Goal: Information Seeking & Learning: Compare options

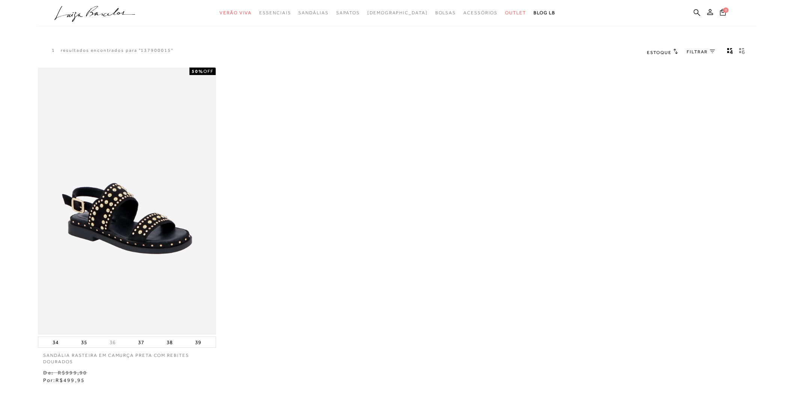
click at [118, 226] on img at bounding box center [127, 201] width 177 height 265
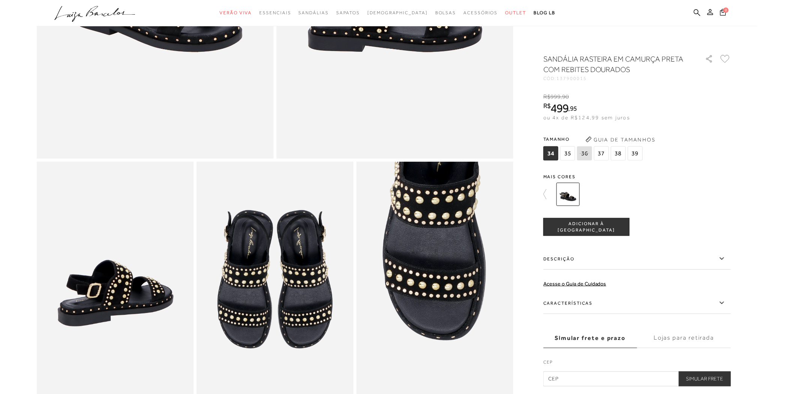
scroll to position [292, 0]
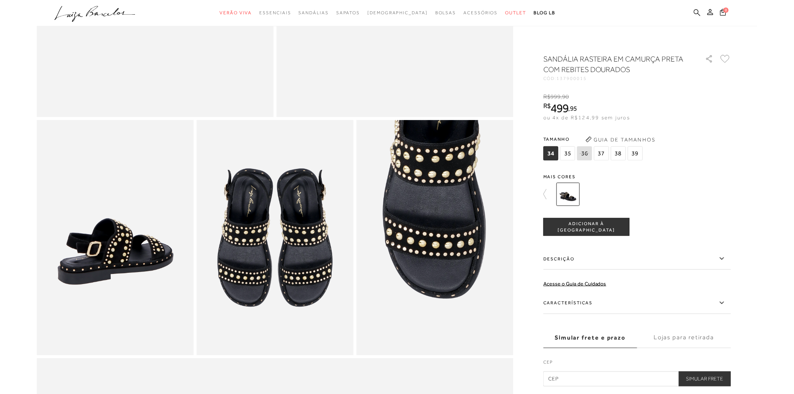
click at [696, 11] on icon at bounding box center [697, 12] width 7 height 7
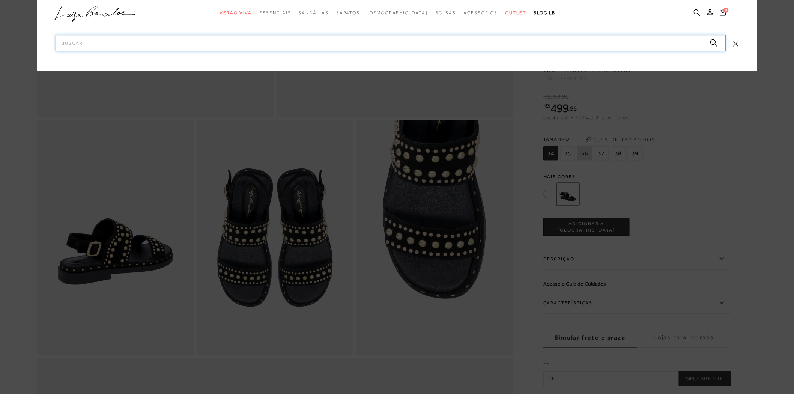
paste input "124300061"
type input "124300061"
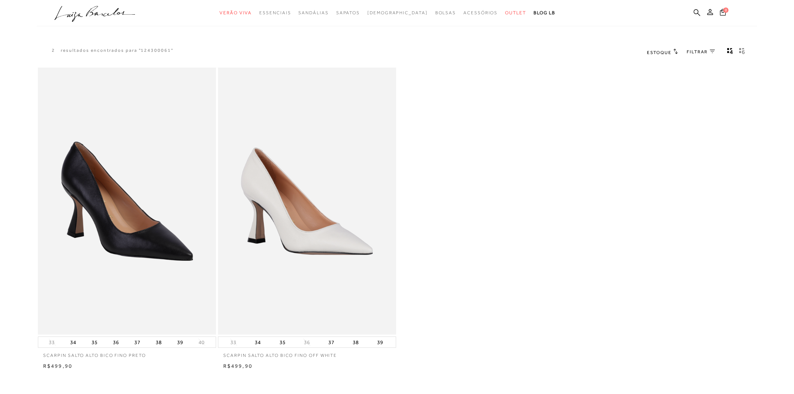
click at [273, 238] on img at bounding box center [307, 201] width 177 height 265
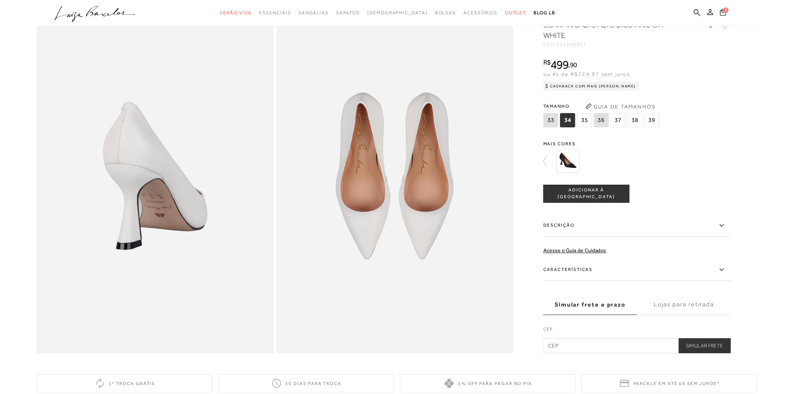
scroll to position [417, 0]
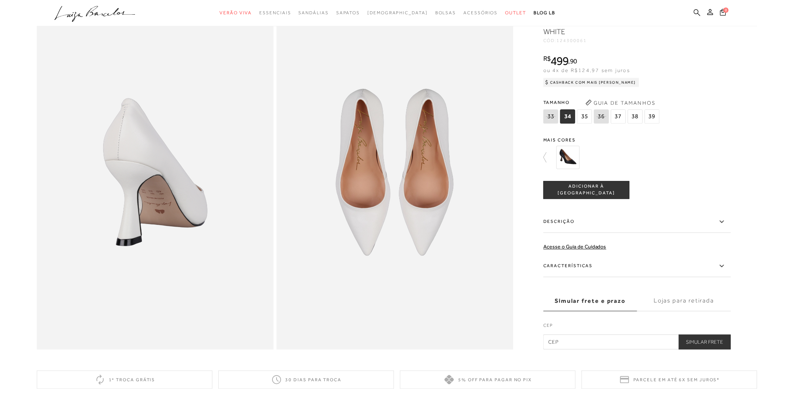
click at [697, 11] on icon at bounding box center [697, 12] width 7 height 7
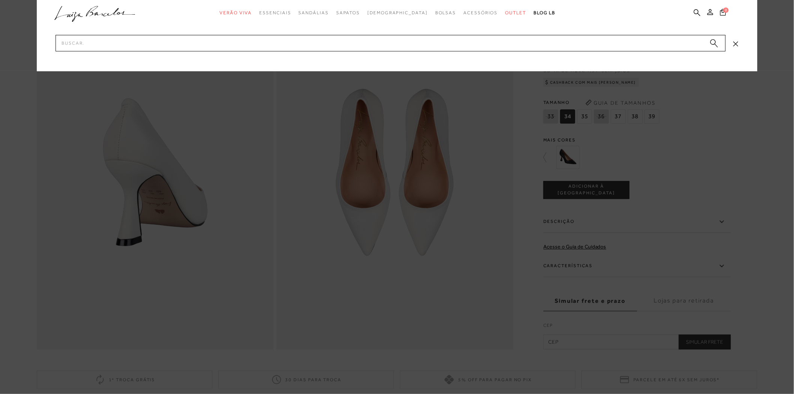
click at [732, 114] on div at bounding box center [397, 197] width 794 height 394
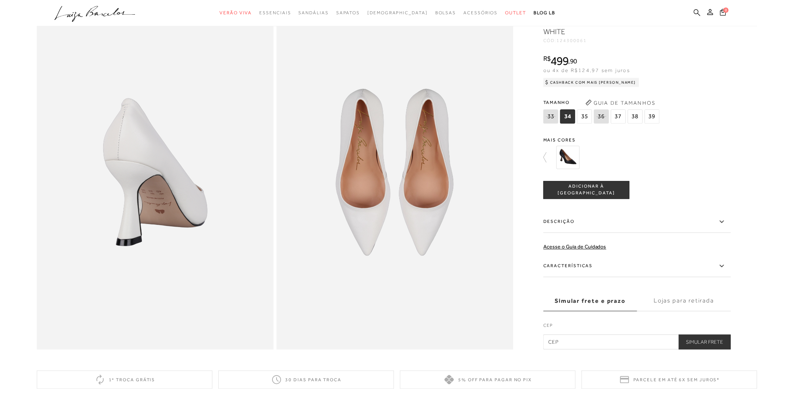
click at [697, 12] on icon at bounding box center [697, 12] width 7 height 7
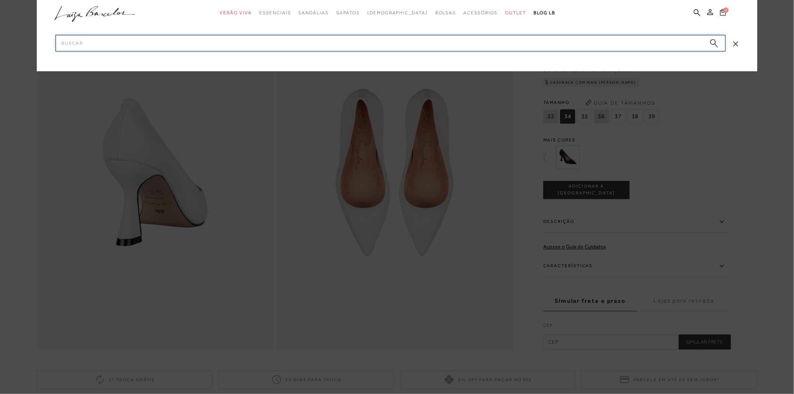
click at [89, 43] on input "Pesquisar" at bounding box center [391, 43] width 671 height 17
click at [81, 45] on input "Pesquisar" at bounding box center [391, 43] width 671 height 17
click at [79, 45] on input "Pesquisar" at bounding box center [391, 43] width 671 height 17
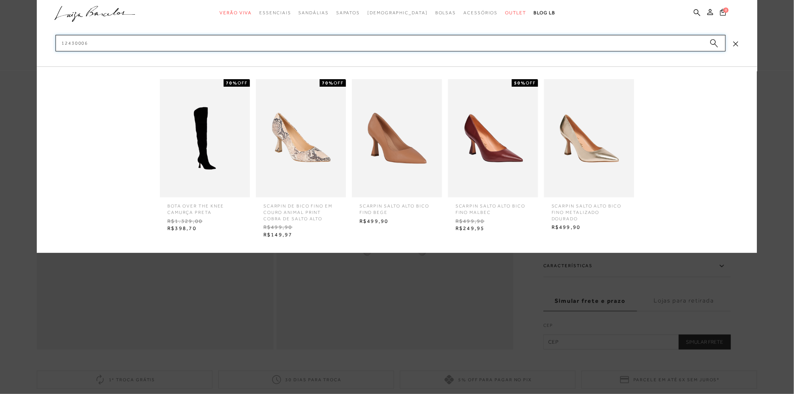
type input "124300061"
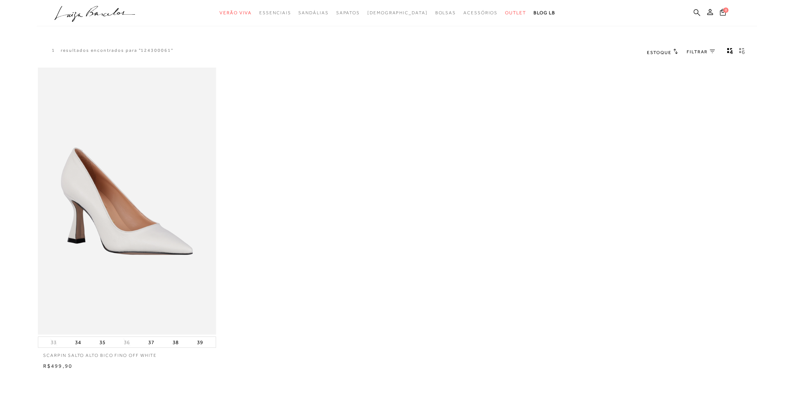
click at [696, 11] on icon at bounding box center [697, 12] width 7 height 7
click at [697, 13] on icon at bounding box center [697, 12] width 7 height 7
click at [698, 12] on icon at bounding box center [697, 12] width 7 height 7
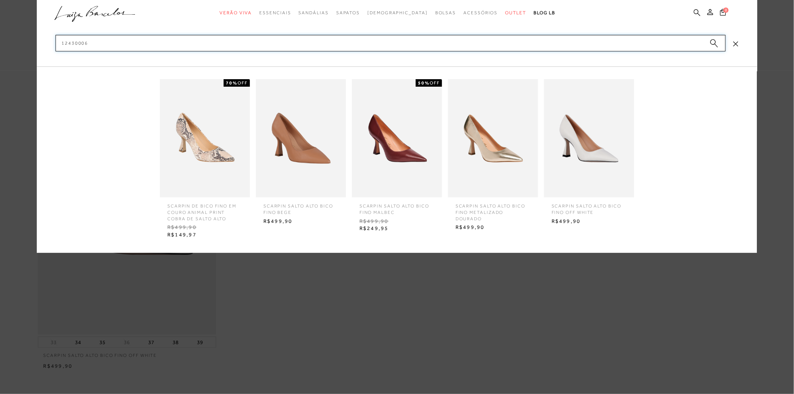
type input "124300062"
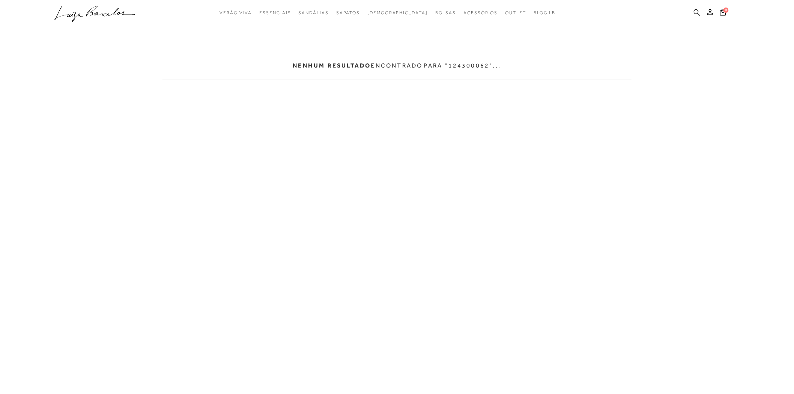
click at [696, 14] on icon at bounding box center [697, 12] width 7 height 7
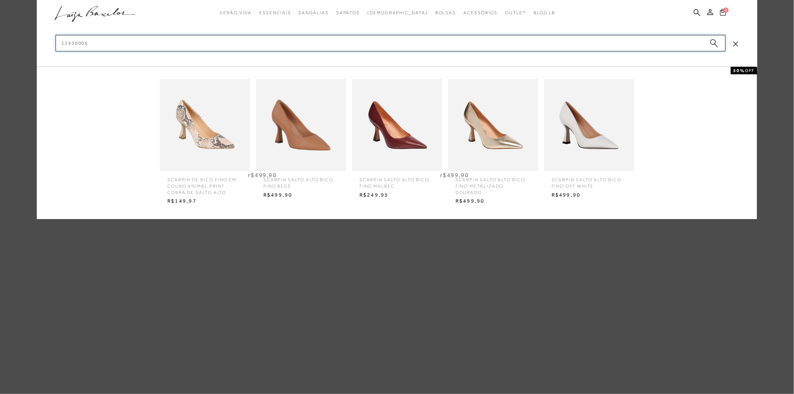
type input "12430006"
click at [312, 158] on img at bounding box center [301, 125] width 90 height 118
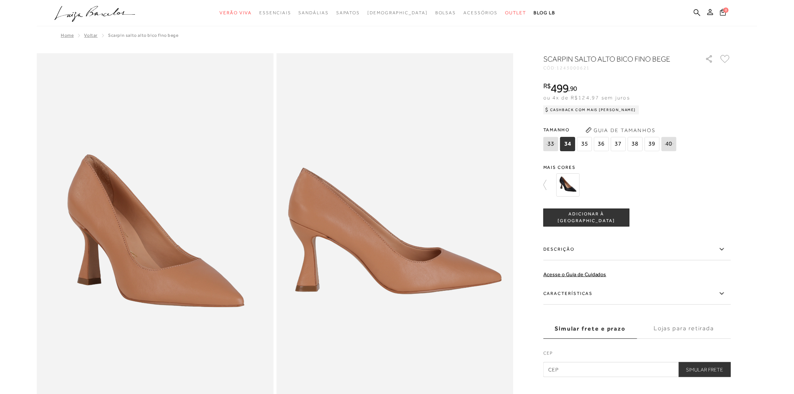
click at [568, 189] on img at bounding box center [568, 184] width 23 height 23
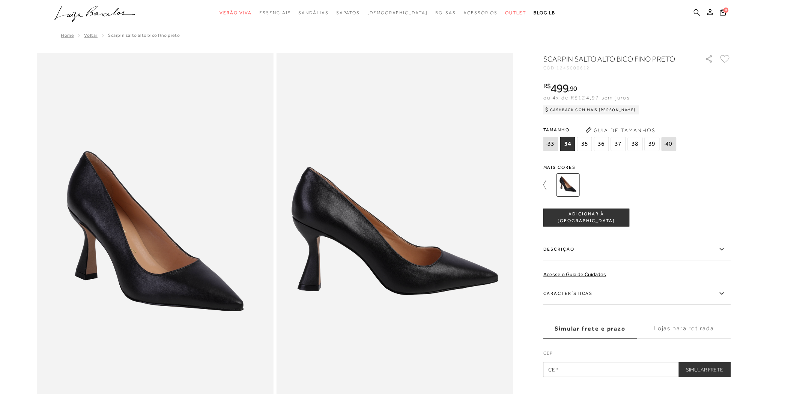
click at [545, 185] on icon at bounding box center [549, 185] width 11 height 11
click at [674, 187] on img at bounding box center [672, 184] width 23 height 23
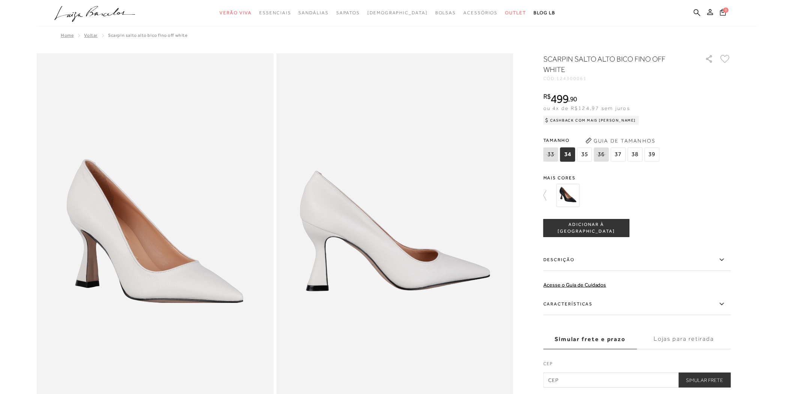
click at [568, 197] on img at bounding box center [568, 195] width 23 height 23
click at [566, 198] on img at bounding box center [568, 195] width 23 height 23
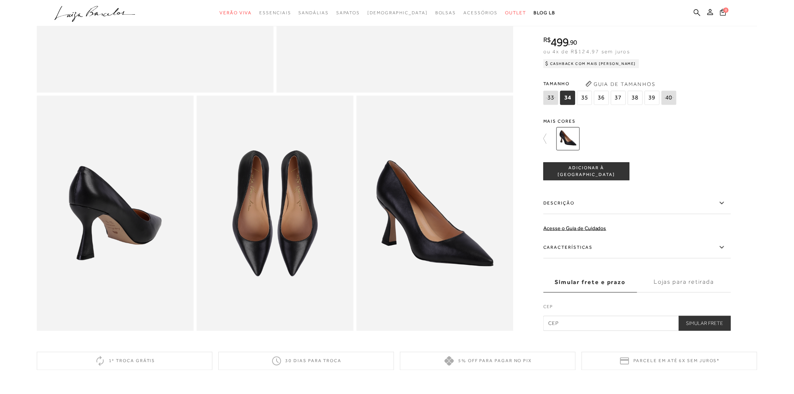
scroll to position [333, 0]
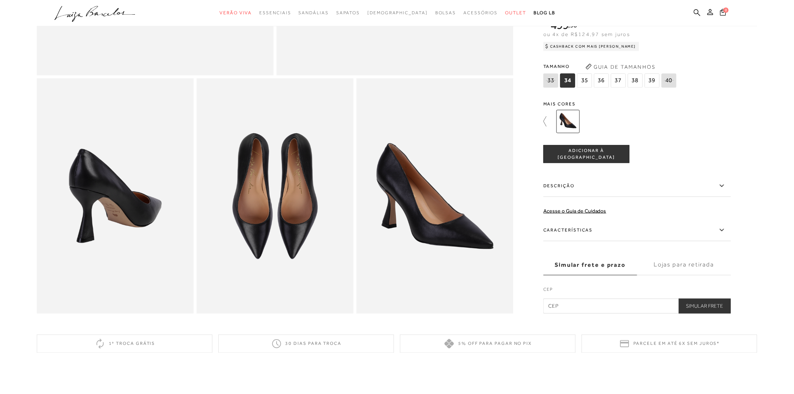
click at [544, 123] on icon at bounding box center [549, 121] width 11 height 11
click at [584, 119] on img at bounding box center [584, 121] width 23 height 23
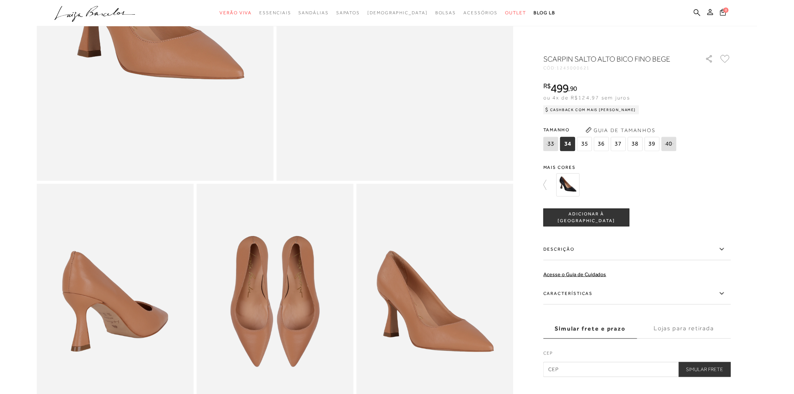
scroll to position [333, 0]
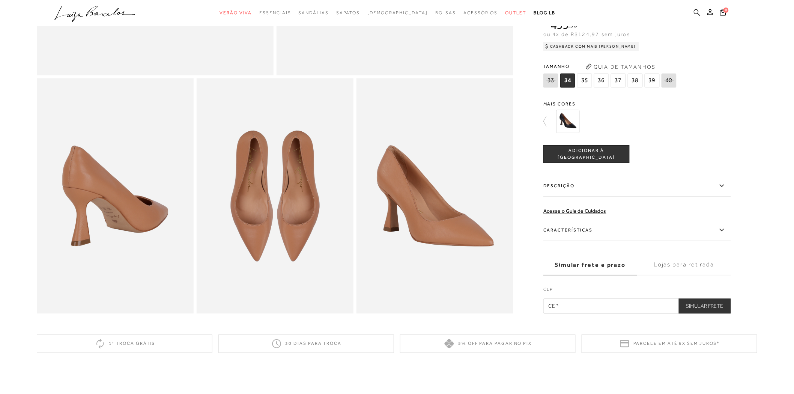
click at [698, 12] on icon at bounding box center [697, 12] width 7 height 7
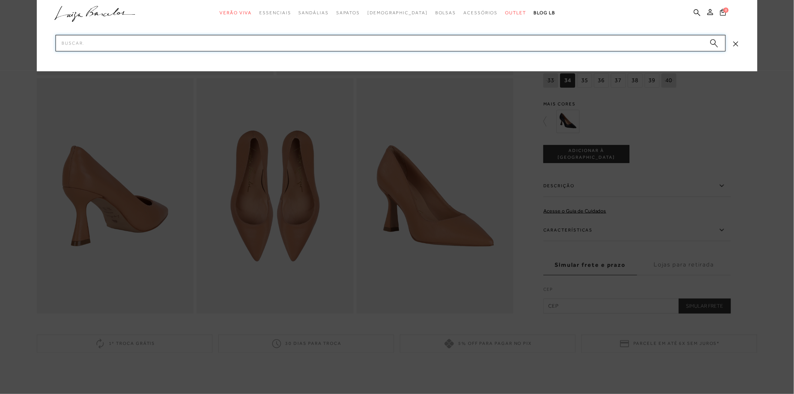
paste input "138700051"
type input "138700051"
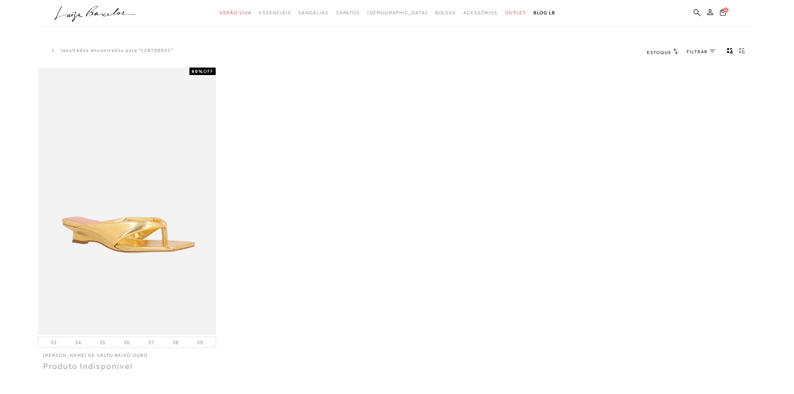
click at [696, 11] on icon at bounding box center [697, 12] width 7 height 7
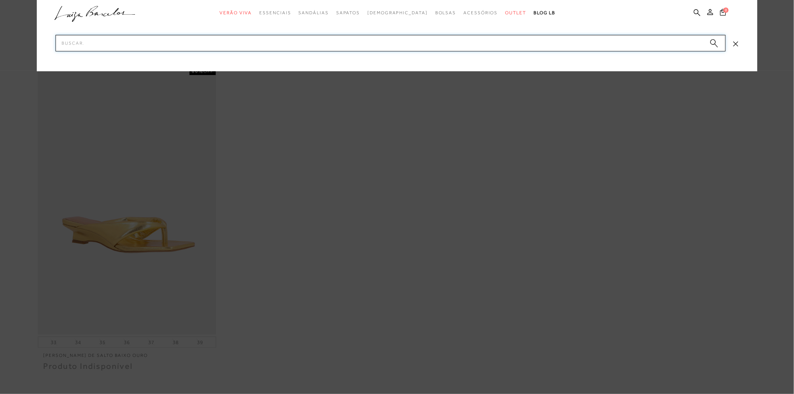
paste input "138700051"
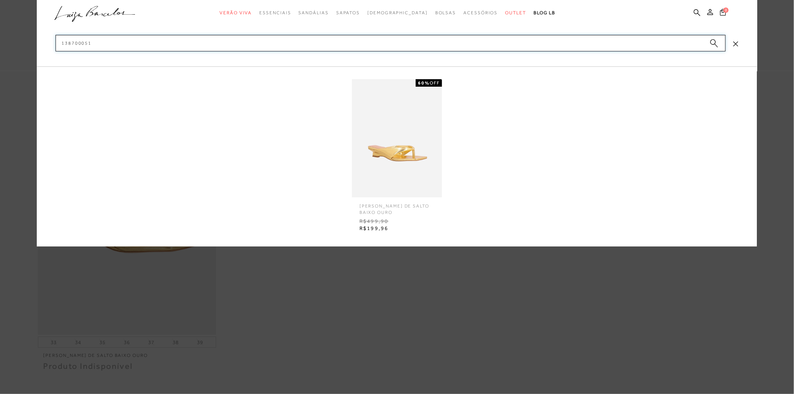
type input "13870005"
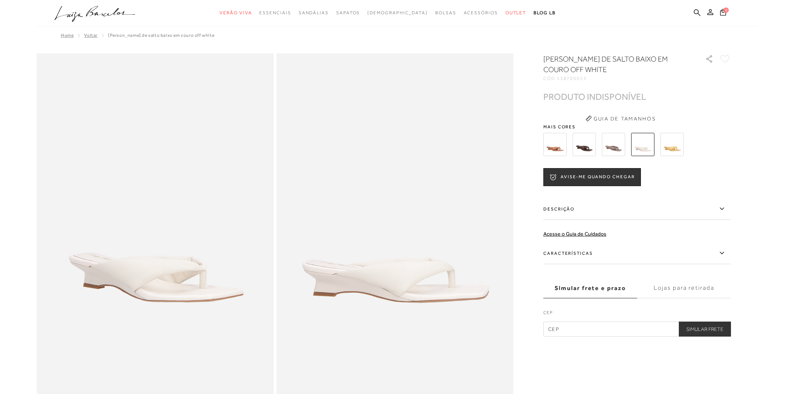
click at [554, 148] on img at bounding box center [555, 144] width 23 height 23
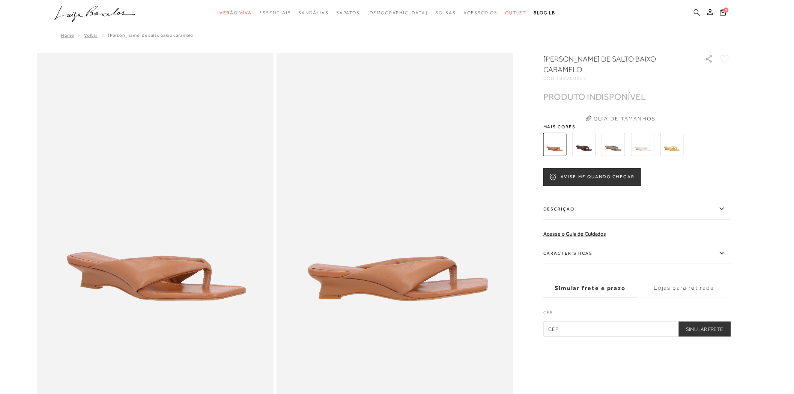
click at [696, 12] on icon at bounding box center [697, 12] width 7 height 7
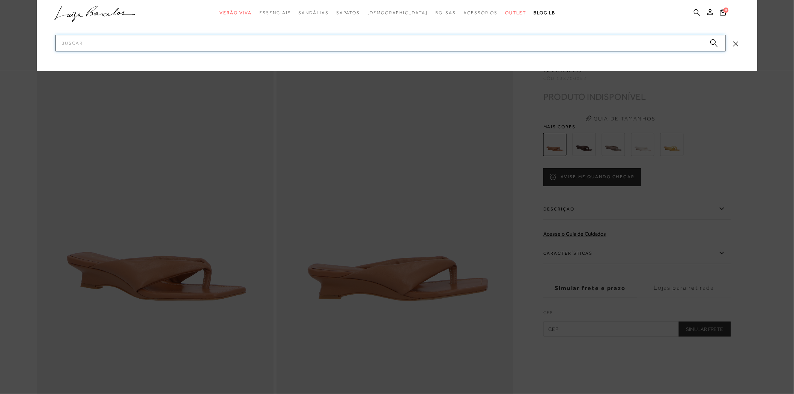
click at [115, 47] on input "Pesquisar" at bounding box center [391, 43] width 671 height 17
paste input "13470005"
type input "13470005"
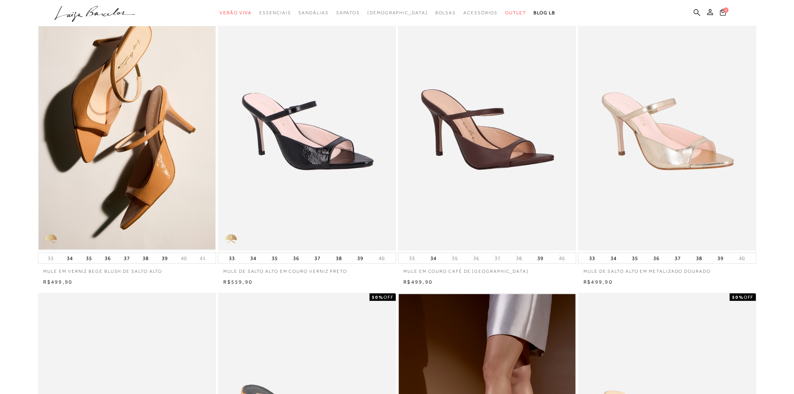
scroll to position [83, 0]
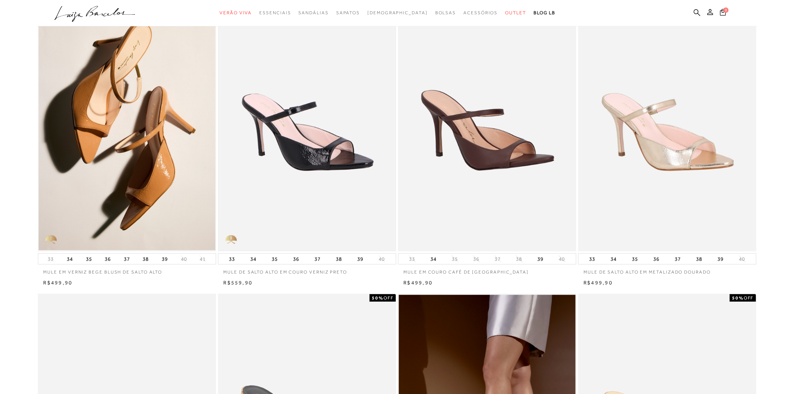
click at [325, 167] on img at bounding box center [307, 117] width 177 height 265
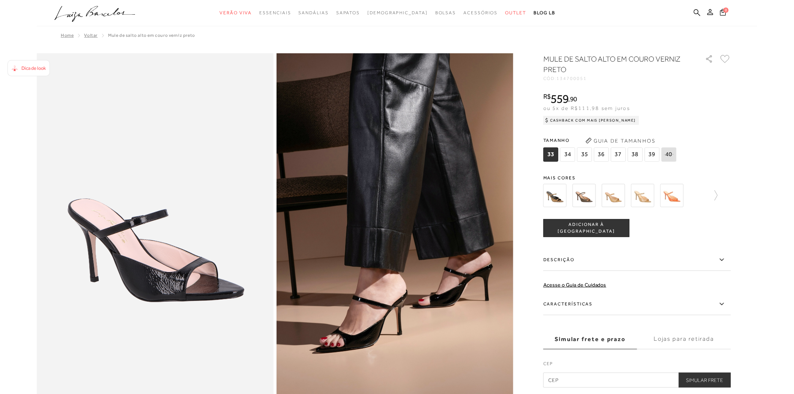
click at [617, 198] on img at bounding box center [613, 195] width 23 height 23
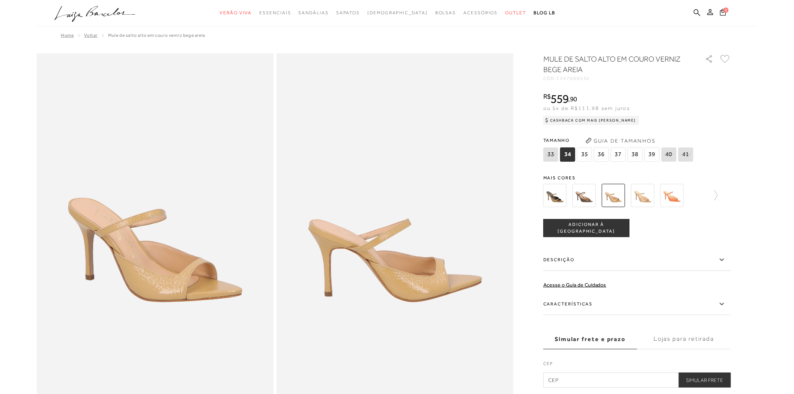
click at [616, 199] on img at bounding box center [613, 195] width 23 height 23
click at [716, 199] on icon at bounding box center [716, 195] width 3 height 10
click at [716, 199] on div at bounding box center [638, 196] width 188 height 28
click at [731, 196] on icon at bounding box center [726, 195] width 11 height 11
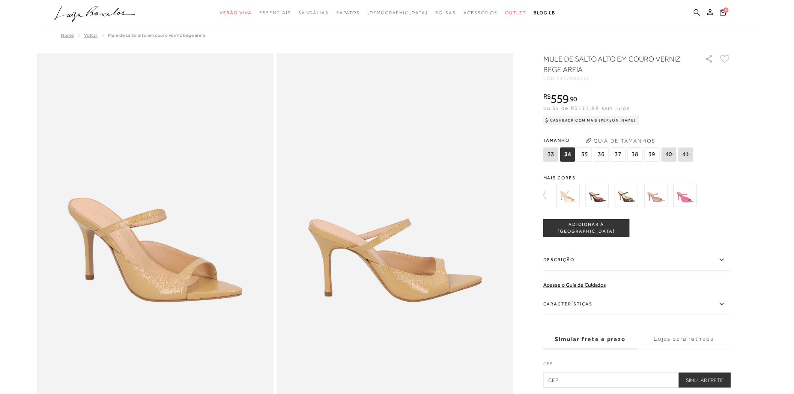
click at [659, 198] on img at bounding box center [656, 195] width 23 height 23
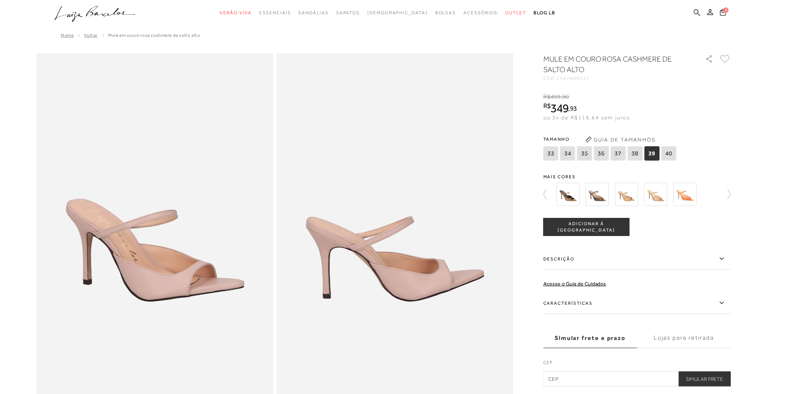
click at [698, 12] on icon at bounding box center [697, 12] width 7 height 7
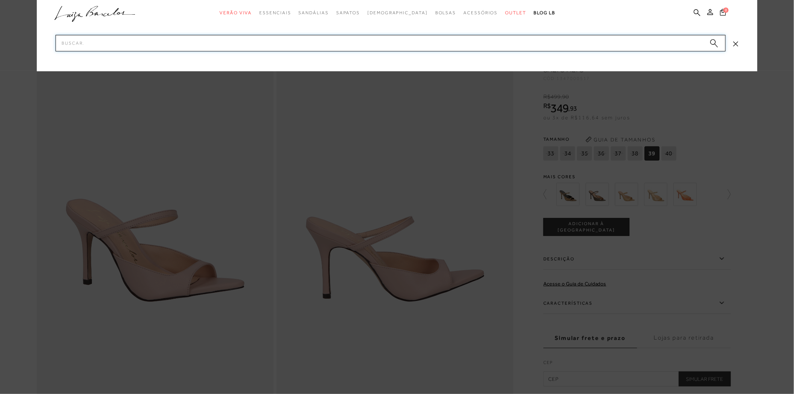
click at [119, 45] on input "Pesquisar" at bounding box center [391, 43] width 671 height 17
paste input "1347000519"
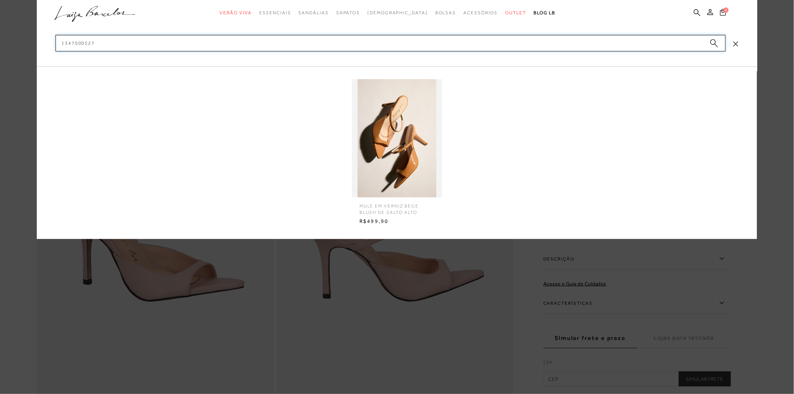
type input "1347000527"
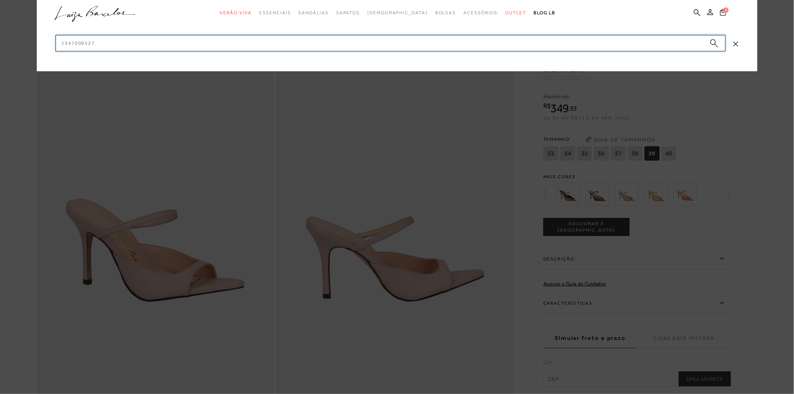
scroll to position [344, 0]
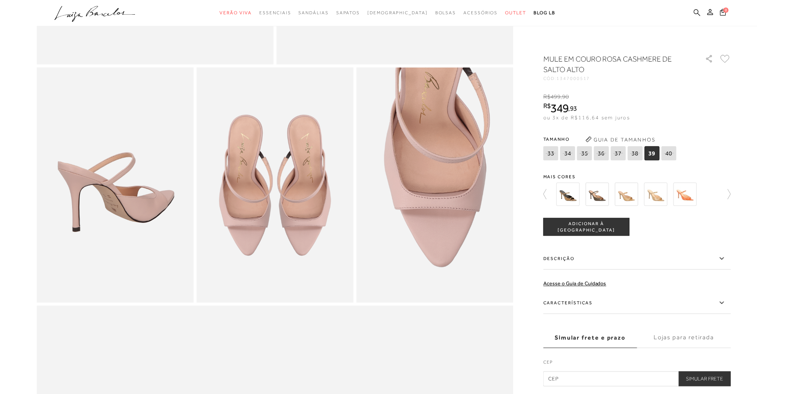
click at [697, 12] on icon at bounding box center [697, 12] width 7 height 7
click at [696, 12] on icon at bounding box center [697, 12] width 7 height 7
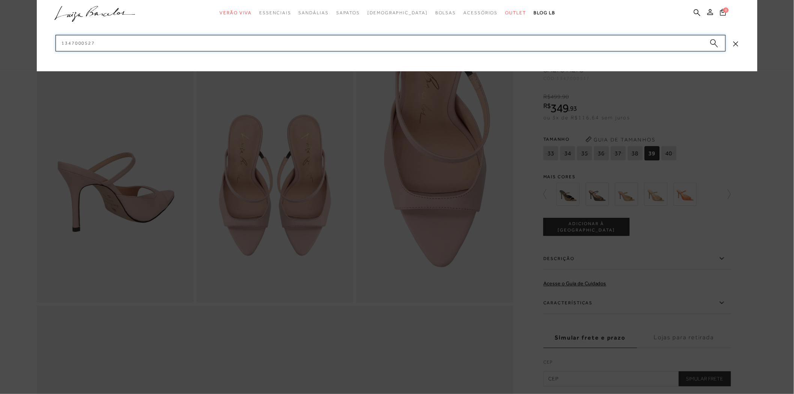
click at [151, 43] on input "1347000527" at bounding box center [391, 43] width 671 height 17
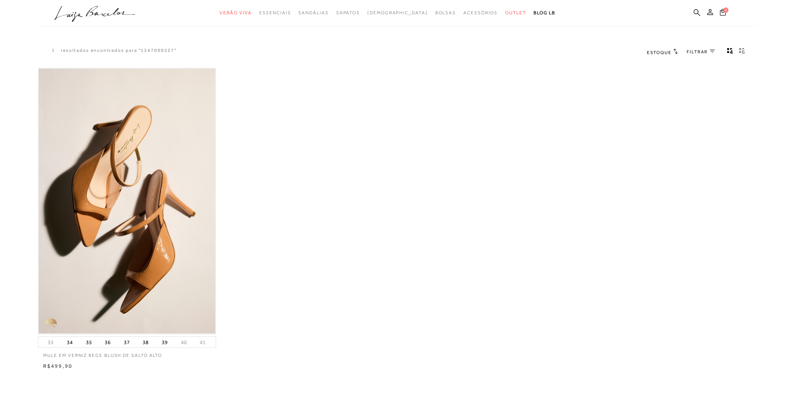
click at [149, 198] on img at bounding box center [127, 201] width 177 height 265
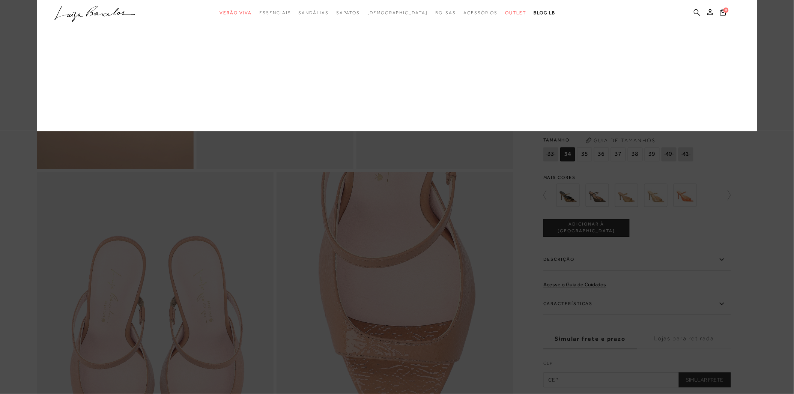
scroll to position [542, 0]
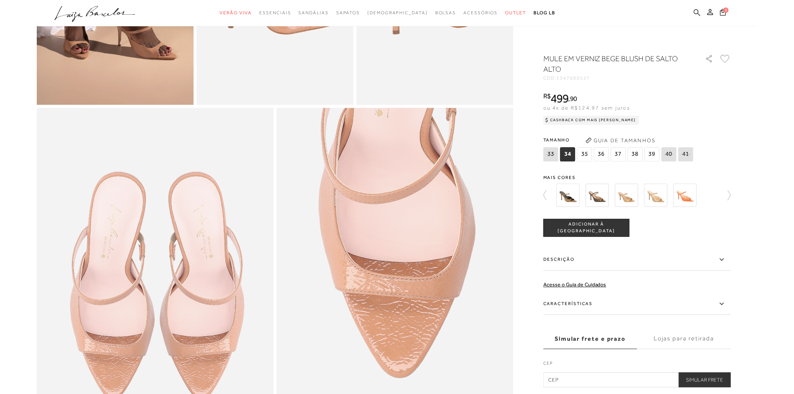
click at [697, 12] on icon at bounding box center [697, 12] width 7 height 7
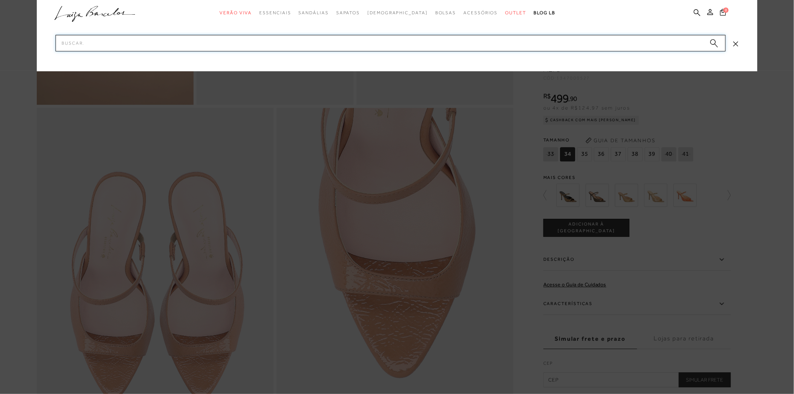
paste input "134700051"
type input "134700051"
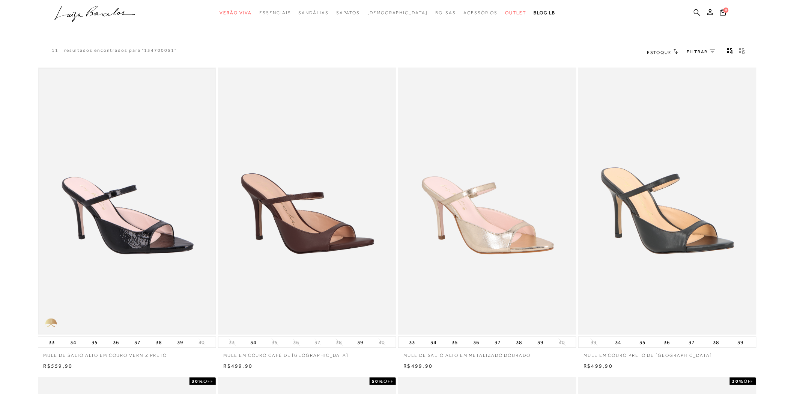
click at [156, 283] on img at bounding box center [127, 201] width 177 height 265
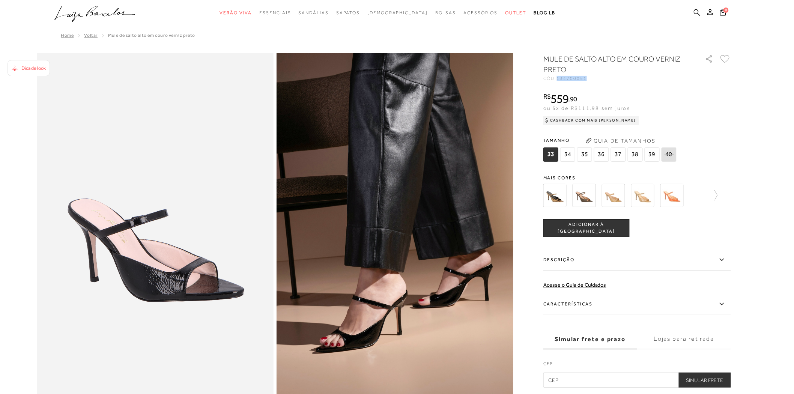
drag, startPoint x: 589, startPoint y: 77, endPoint x: 559, endPoint y: 80, distance: 29.5
click at [559, 80] on div "CÓD: 134700051" at bounding box center [619, 78] width 150 height 5
copy span "134700051"
click at [696, 12] on icon at bounding box center [697, 12] width 7 height 7
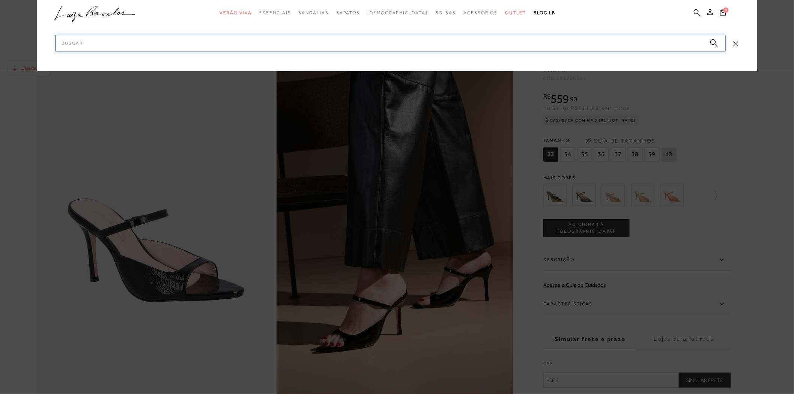
click at [73, 42] on input "Pesquisar" at bounding box center [391, 43] width 671 height 17
paste input "134700051"
type input "134700051"
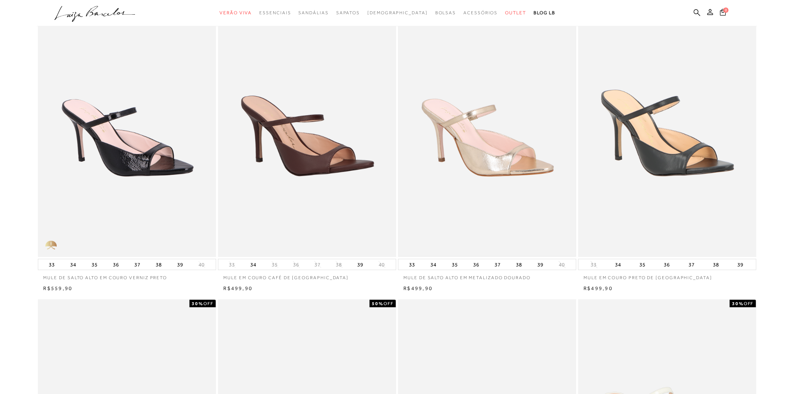
scroll to position [42, 0]
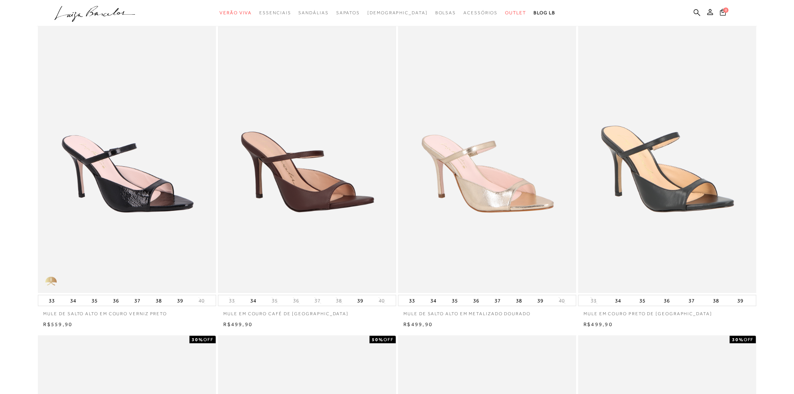
click at [310, 205] on img at bounding box center [307, 159] width 177 height 265
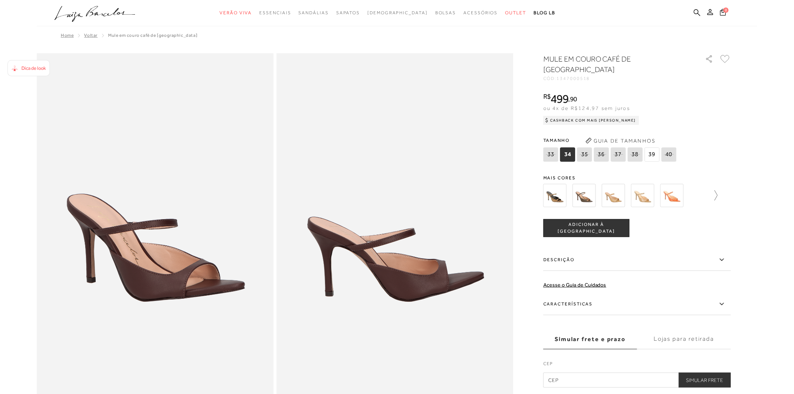
click at [713, 190] on icon at bounding box center [713, 195] width 11 height 11
click at [594, 186] on img at bounding box center [597, 195] width 23 height 23
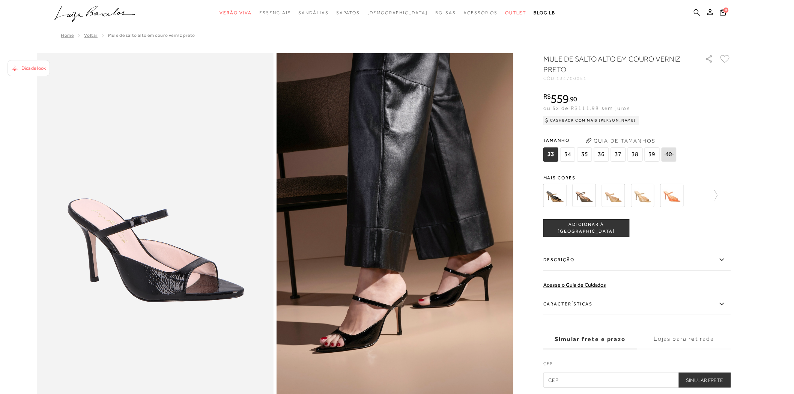
click at [581, 192] on img at bounding box center [584, 195] width 23 height 23
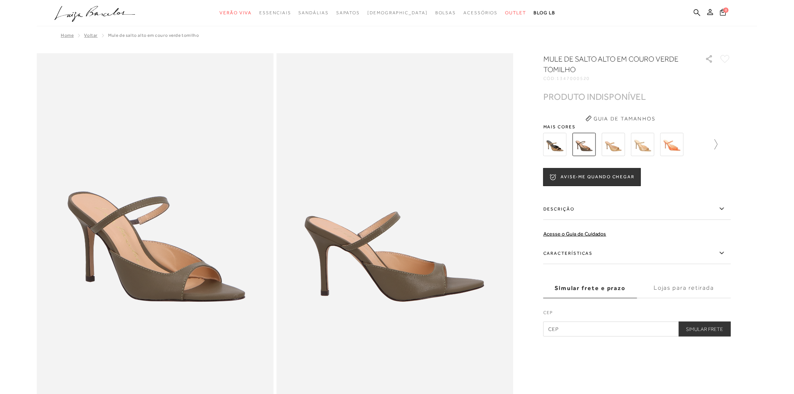
click at [717, 144] on icon at bounding box center [713, 144] width 11 height 11
click at [623, 146] on img at bounding box center [626, 144] width 23 height 23
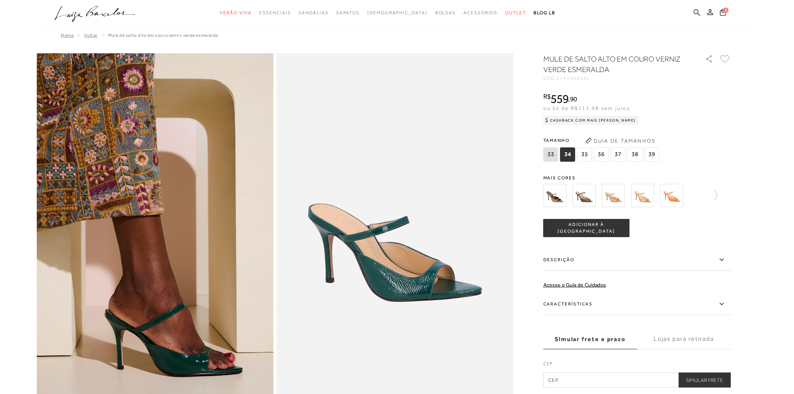
click at [697, 9] on icon at bounding box center [697, 12] width 7 height 7
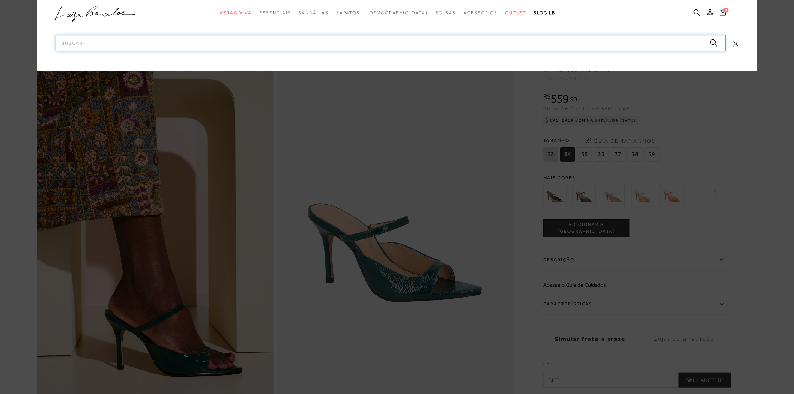
click at [83, 44] on input "Pesquisar" at bounding box center [391, 43] width 671 height 17
paste input "134700344"
type input "134700344"
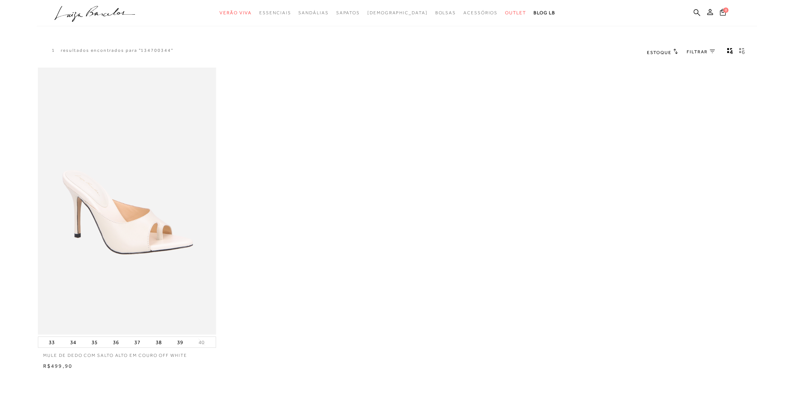
drag, startPoint x: 132, startPoint y: 202, endPoint x: 354, endPoint y: 130, distance: 233.8
click at [354, 130] on div "MULE DE DEDO COM SALTO ALTO EM COURO OFF WHITE 33 34 35 36 37 38" at bounding box center [397, 218] width 721 height 304
click at [144, 216] on img at bounding box center [127, 201] width 177 height 265
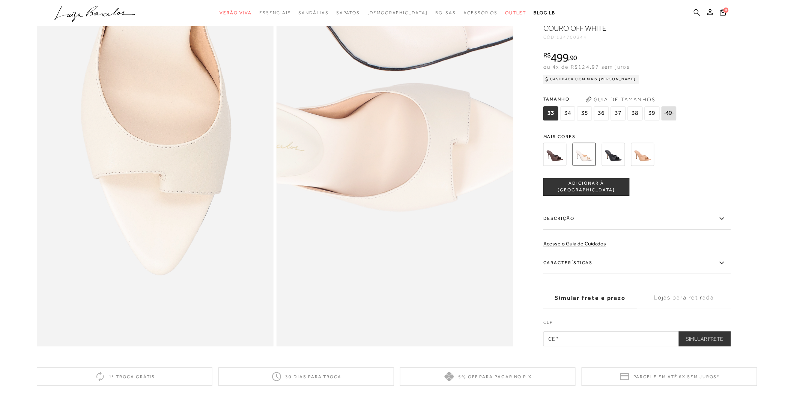
scroll to position [584, 0]
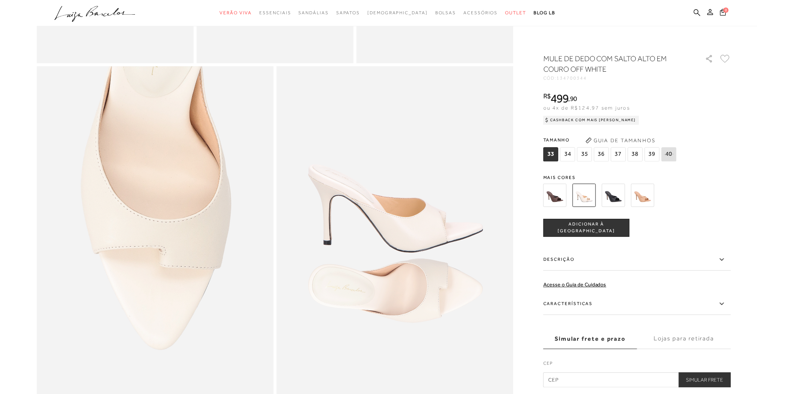
click at [610, 203] on img at bounding box center [613, 195] width 23 height 23
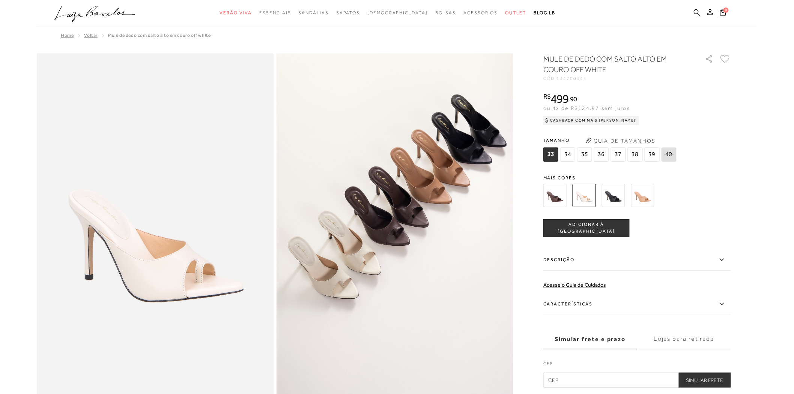
click at [611, 196] on img at bounding box center [613, 195] width 23 height 23
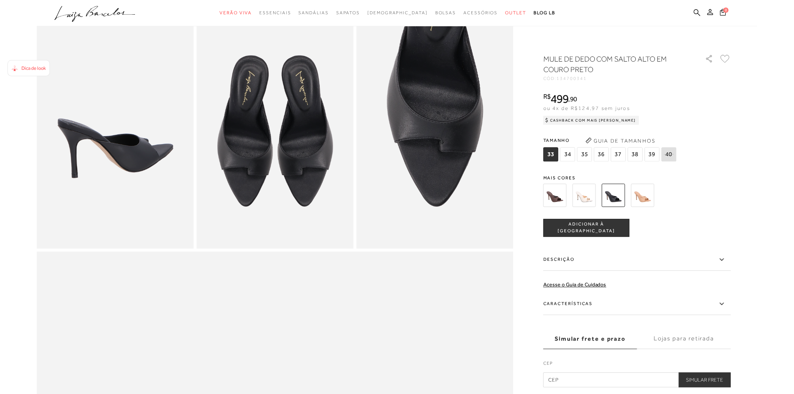
scroll to position [375, 0]
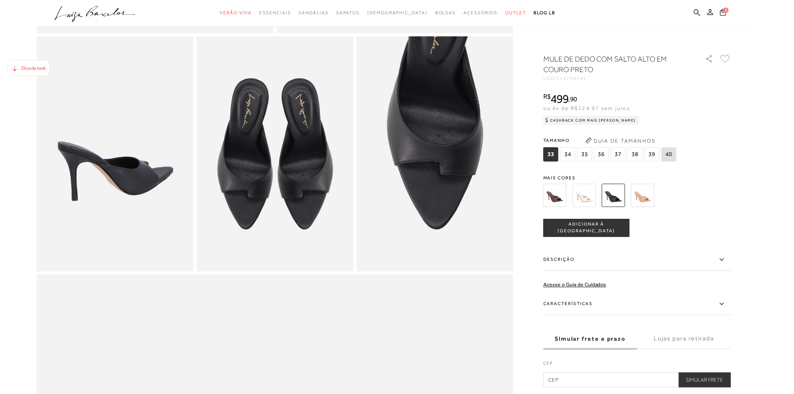
click at [446, 156] on img at bounding box center [435, 153] width 157 height 235
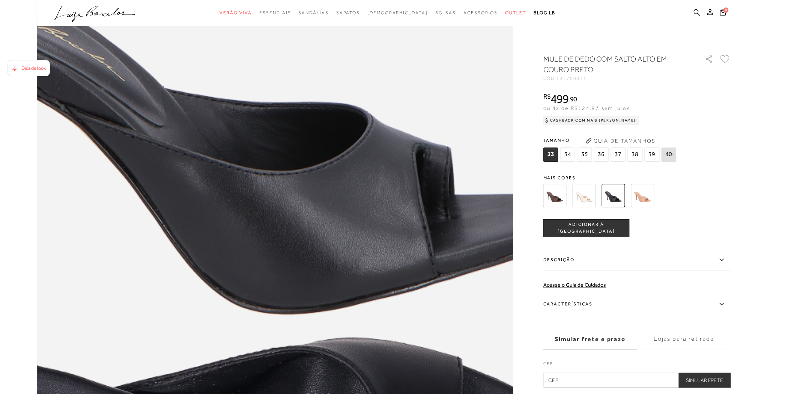
scroll to position [751, 0]
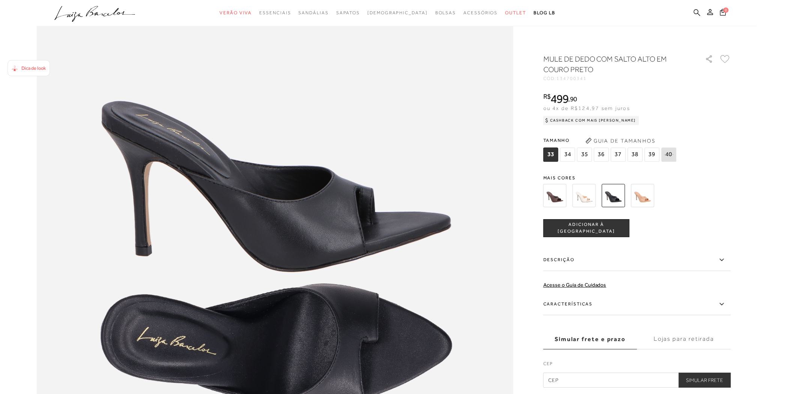
click at [695, 12] on icon at bounding box center [697, 12] width 7 height 7
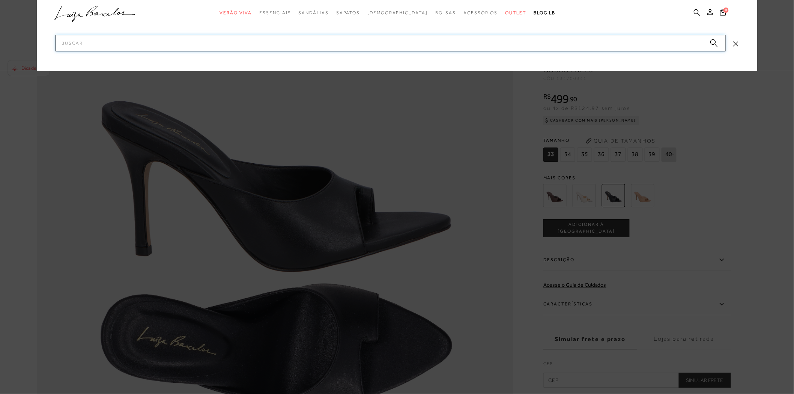
paste input "134700383"
type input "134700383"
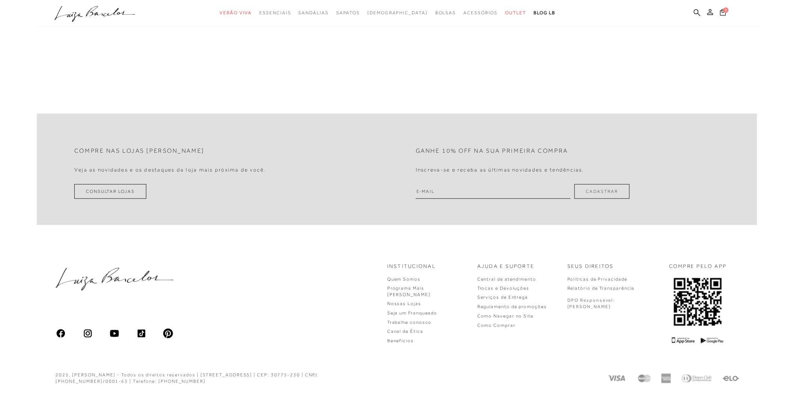
scroll to position [2, 0]
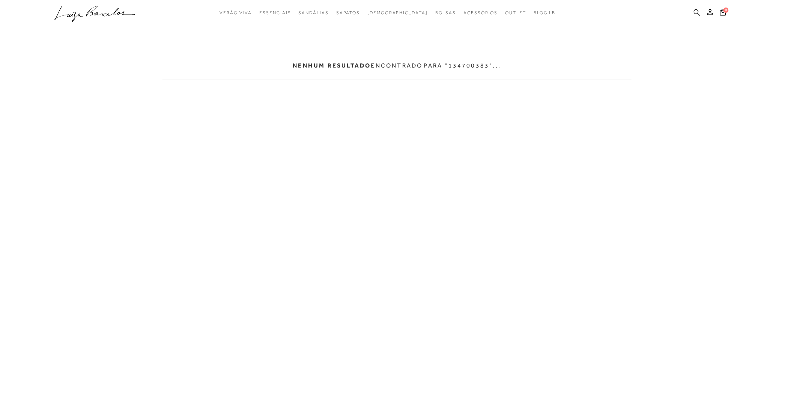
click at [697, 12] on icon at bounding box center [697, 12] width 7 height 7
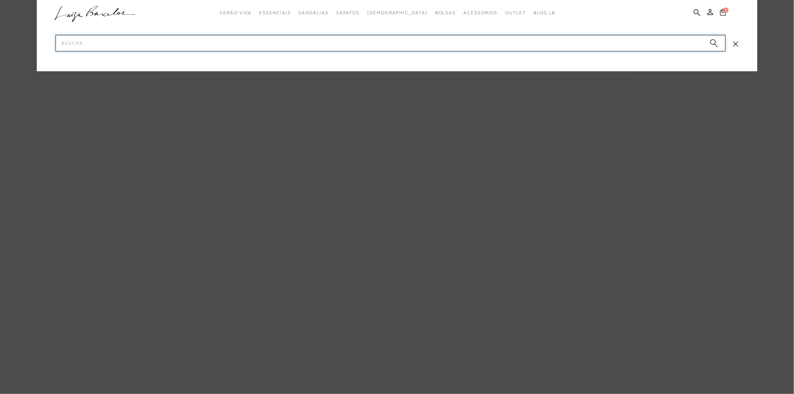
click at [97, 42] on input "Pesquisar" at bounding box center [391, 43] width 671 height 17
paste input "134700383"
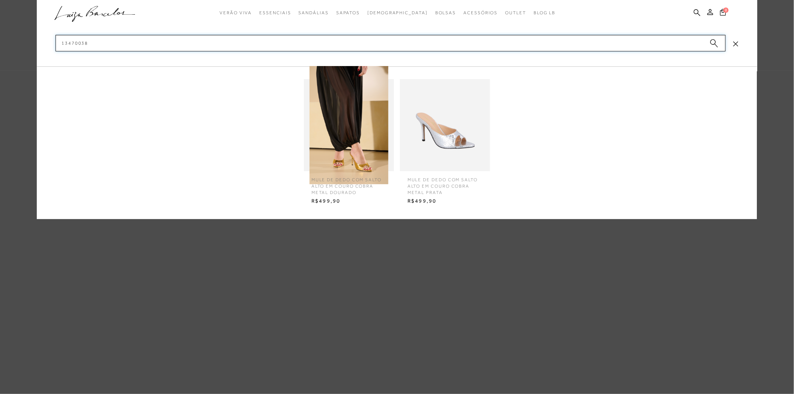
type input "13470038"
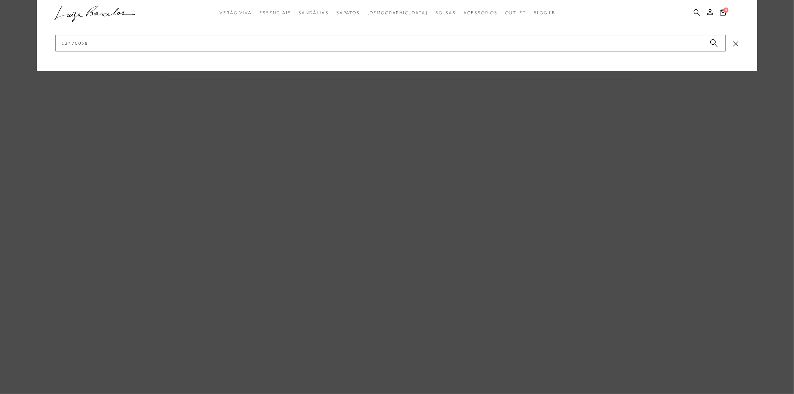
drag, startPoint x: 713, startPoint y: 42, endPoint x: 325, endPoint y: 66, distance: 389.4
click at [711, 40] on circle "submit" at bounding box center [713, 41] width 5 height 5
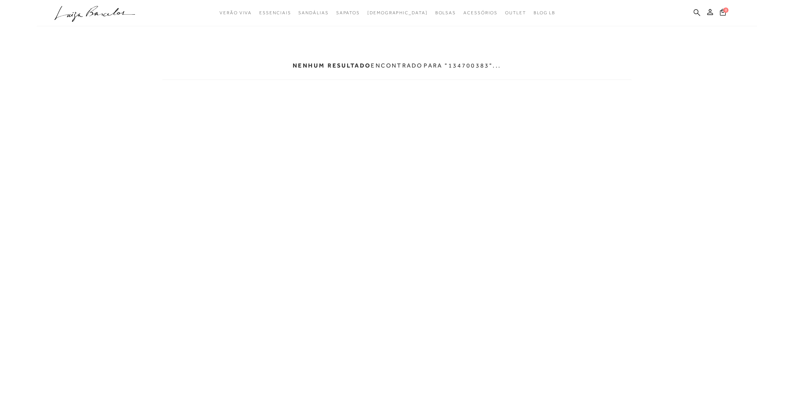
click at [697, 12] on icon at bounding box center [697, 12] width 7 height 7
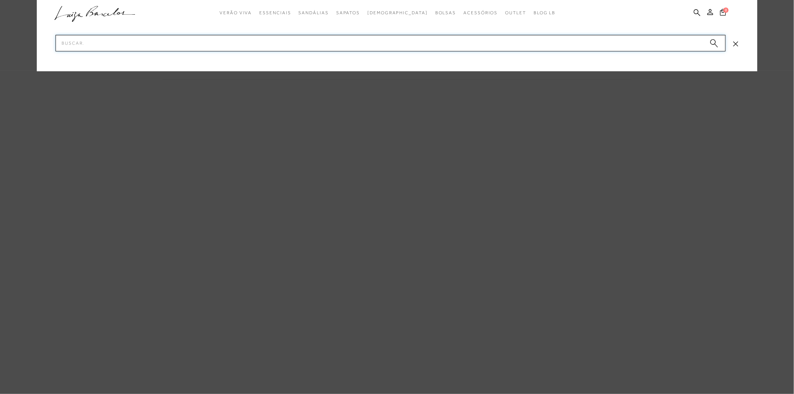
click at [78, 46] on input "Pesquisar" at bounding box center [391, 43] width 671 height 17
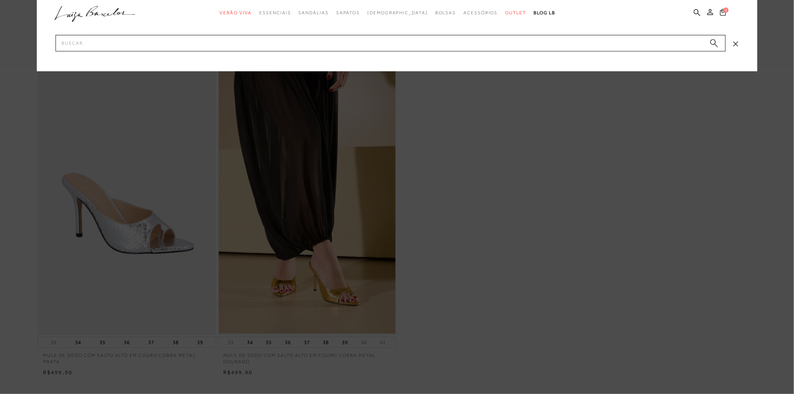
click at [102, 39] on input "Pesquisar" at bounding box center [391, 43] width 671 height 17
type input "6005001016"
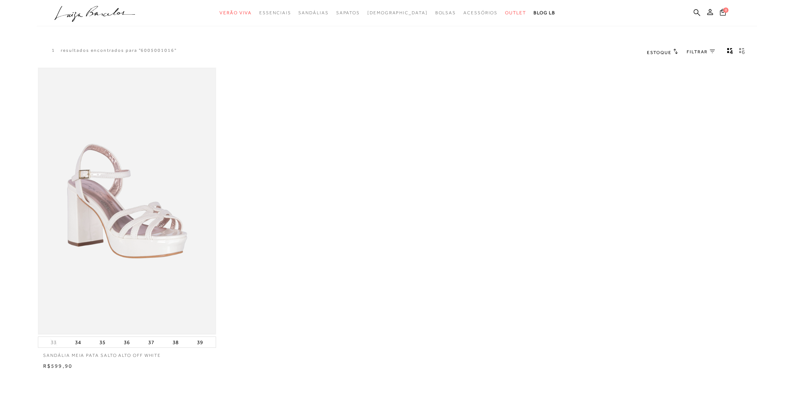
click at [116, 236] on img at bounding box center [127, 201] width 177 height 265
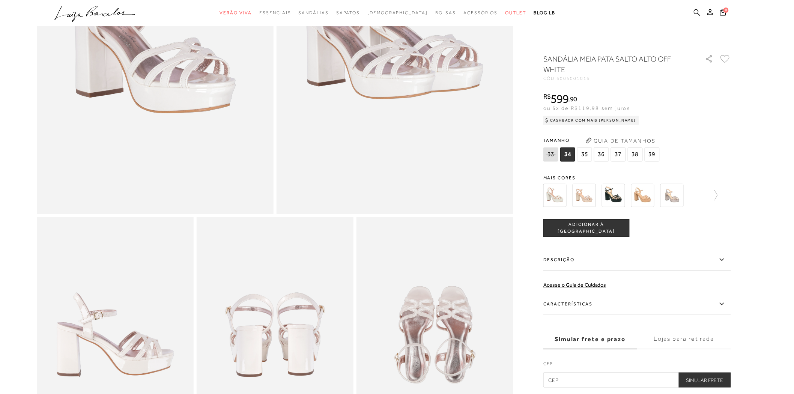
scroll to position [333, 0]
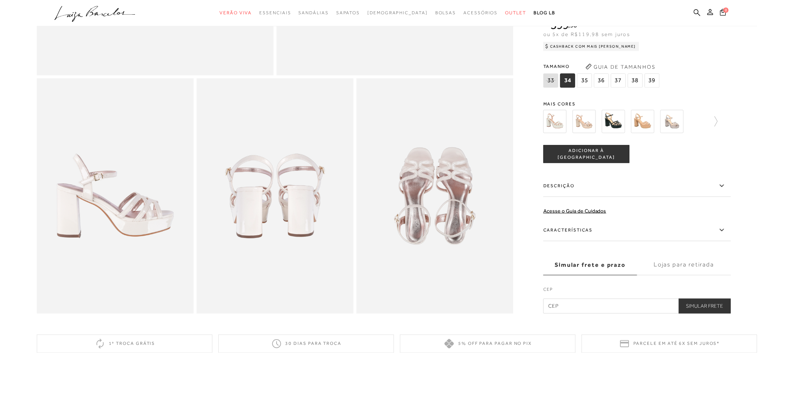
click at [616, 122] on img at bounding box center [613, 121] width 23 height 23
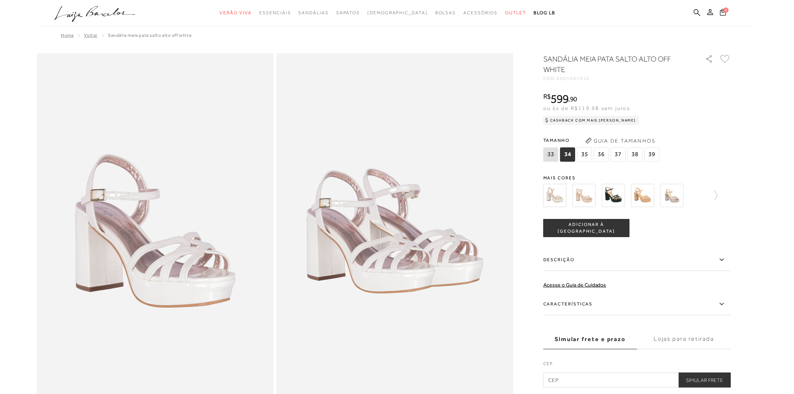
click at [615, 197] on img at bounding box center [613, 195] width 23 height 23
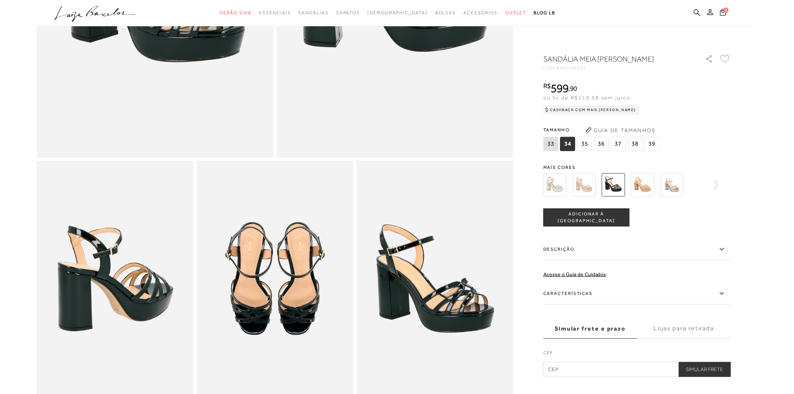
scroll to position [250, 0]
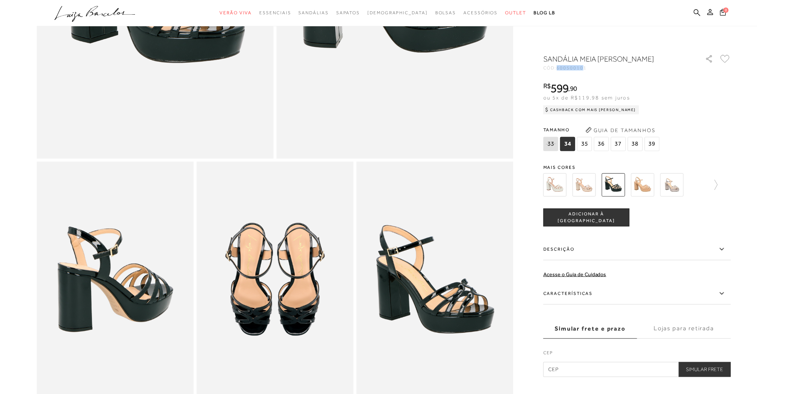
drag, startPoint x: 583, startPoint y: 66, endPoint x: 559, endPoint y: 68, distance: 24.4
click at [559, 68] on span "600500101" at bounding box center [572, 67] width 30 height 5
copy span "60050010"
